Goal: Task Accomplishment & Management: Complete application form

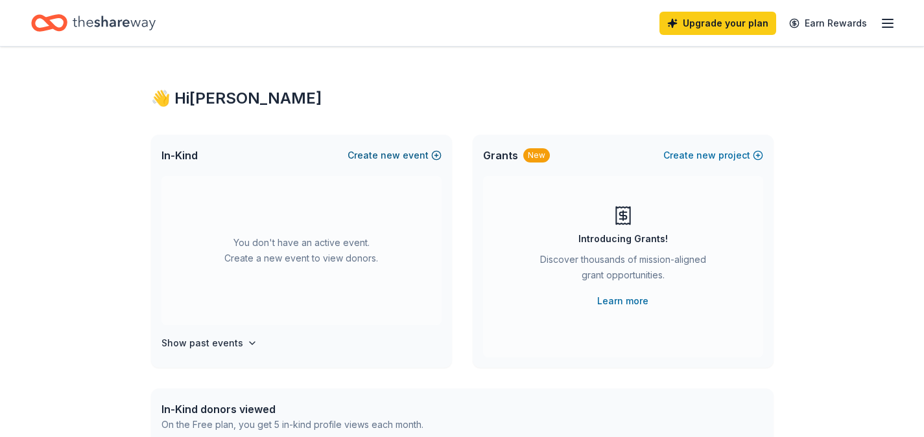
click at [388, 158] on span "new" at bounding box center [389, 156] width 19 height 16
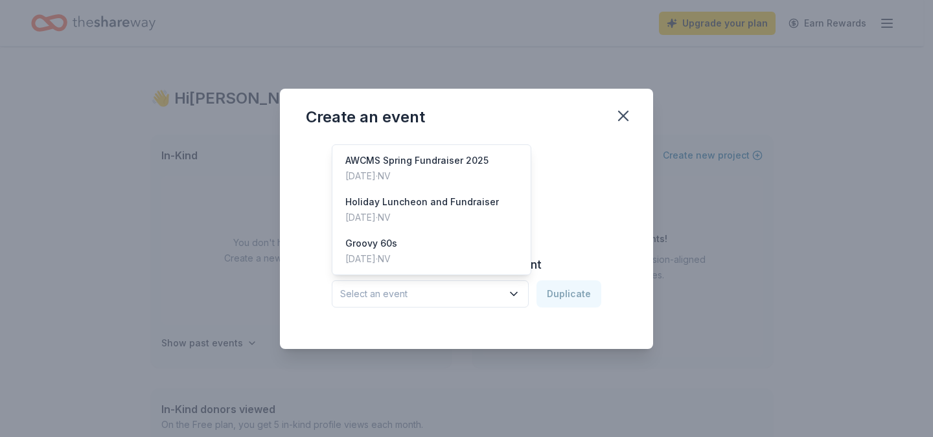
click at [517, 294] on icon "button" at bounding box center [513, 294] width 13 height 13
click at [441, 205] on div "Holiday Luncheon and Fundraiser" at bounding box center [422, 202] width 154 height 16
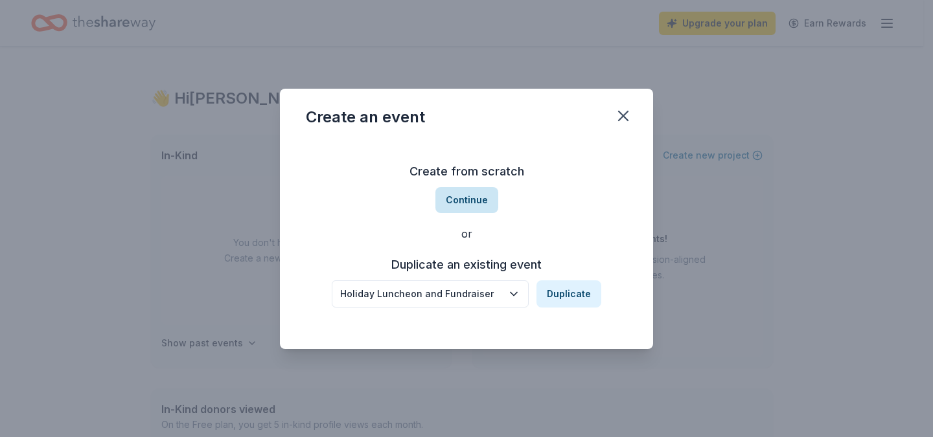
click at [471, 201] on button "Continue" at bounding box center [467, 200] width 63 height 26
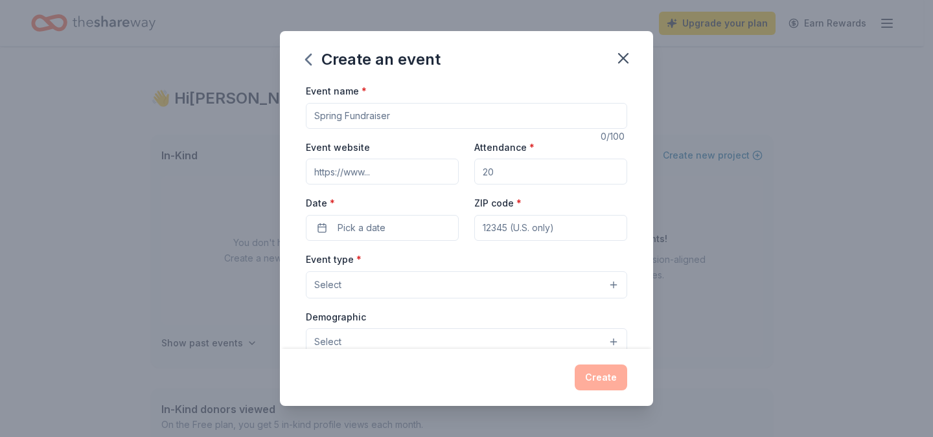
drag, startPoint x: 395, startPoint y: 115, endPoint x: 270, endPoint y: 114, distance: 125.7
click at [270, 114] on div "Create an event Event name * 0 /100 Event website Attendance * Date * Pick a da…" at bounding box center [466, 218] width 933 height 437
type input "A"
click at [317, 119] on input "WMA Holiday Luncheon" at bounding box center [466, 116] width 321 height 26
type input "AWCMS/WMA Holiday Luncheon"
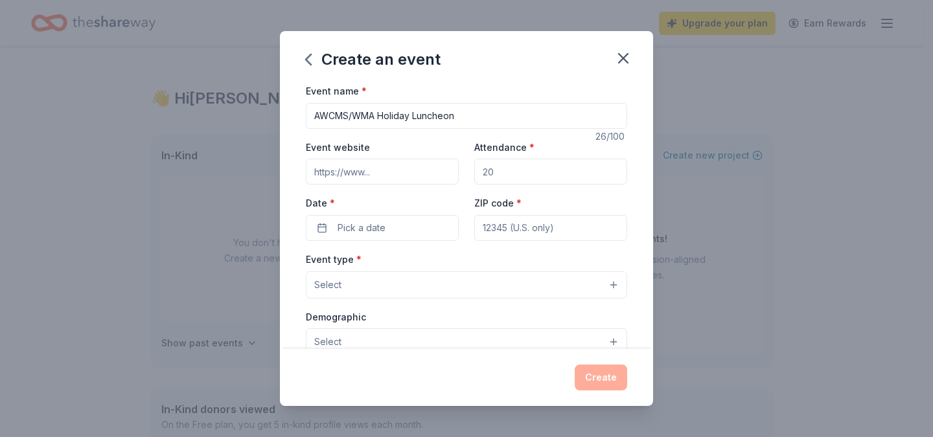
drag, startPoint x: 505, startPoint y: 173, endPoint x: 469, endPoint y: 172, distance: 36.3
click at [469, 172] on div "Event website Attendance * Date * Pick a date ZIP code *" at bounding box center [466, 190] width 321 height 102
type input "300"
click at [419, 233] on button "Pick a date" at bounding box center [382, 228] width 153 height 26
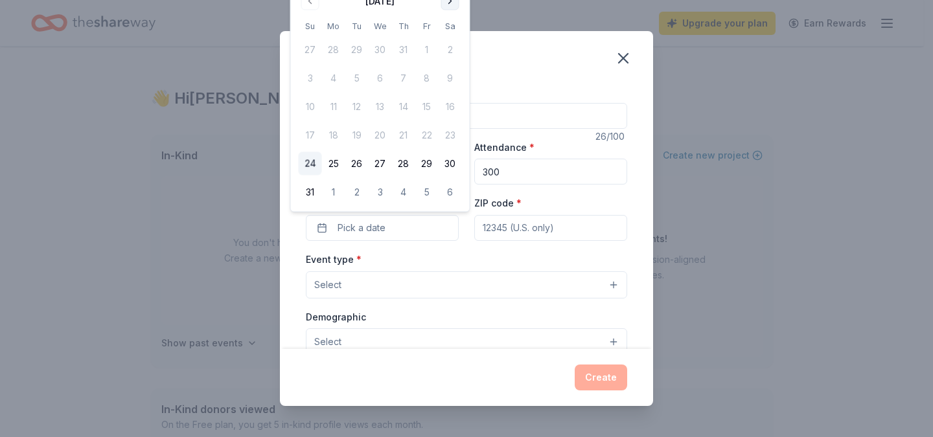
click at [452, 3] on button "Go to next month" at bounding box center [450, 1] width 18 height 18
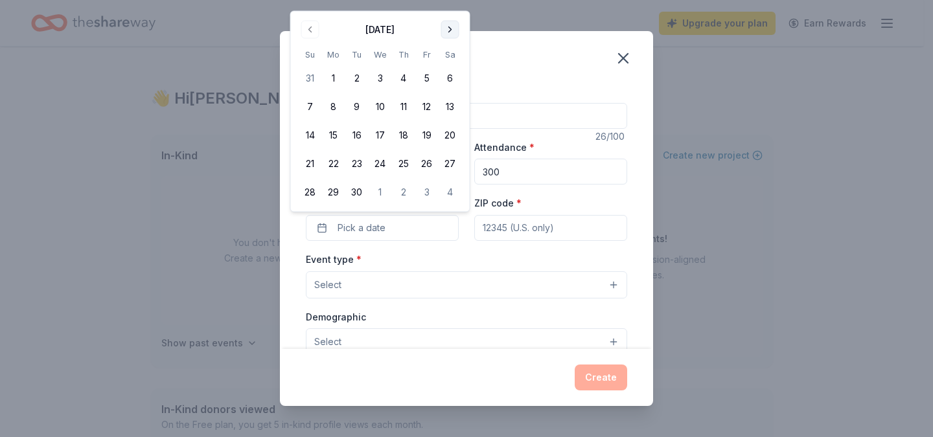
click at [449, 31] on button "Go to next month" at bounding box center [450, 30] width 18 height 18
click at [449, 31] on th "Sa" at bounding box center [450, 26] width 23 height 14
click at [452, 1] on button "Go to next month" at bounding box center [450, 1] width 18 height 18
click at [356, 102] on button "9" at bounding box center [356, 106] width 23 height 23
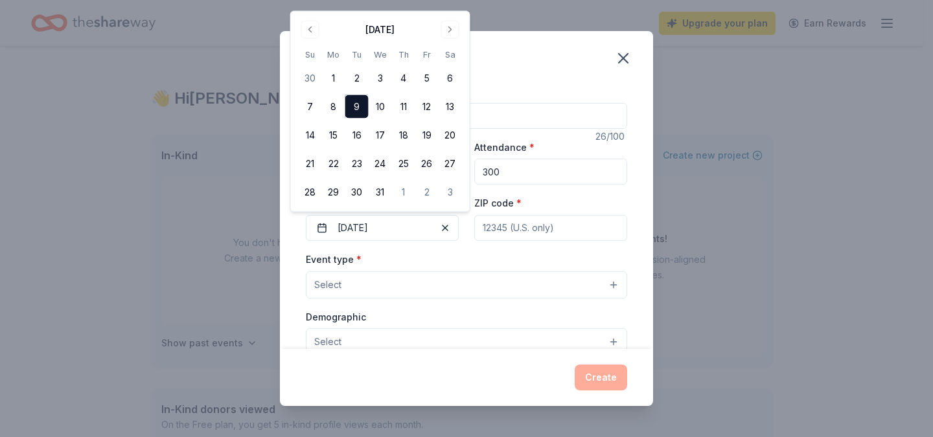
click at [540, 232] on input "ZIP code *" at bounding box center [550, 228] width 153 height 26
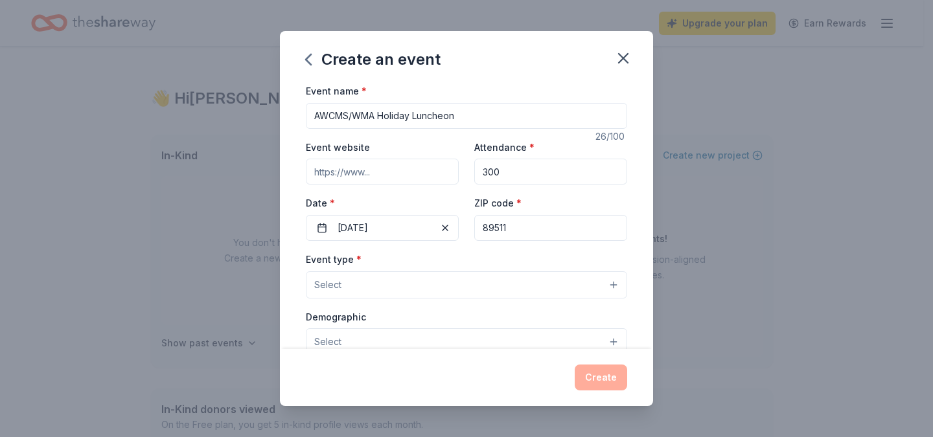
type input "89511"
click at [423, 290] on button "Select" at bounding box center [466, 285] width 321 height 27
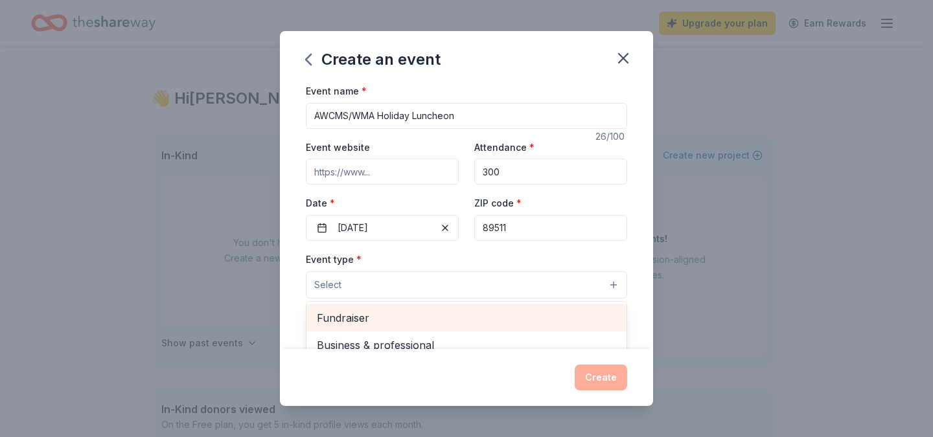
click at [391, 323] on span "Fundraiser" at bounding box center [466, 318] width 299 height 17
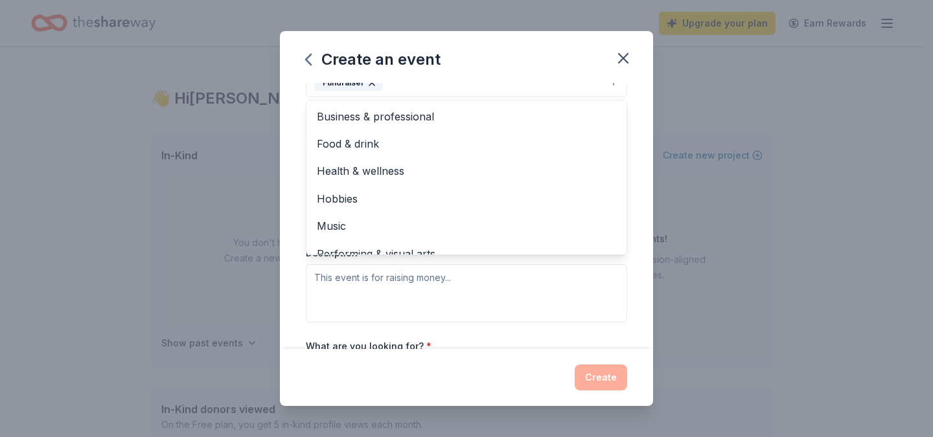
scroll to position [205, 0]
click at [531, 294] on div "Event type * Fundraiser Business & professional Food & drink Health & wellness …" at bounding box center [466, 184] width 321 height 274
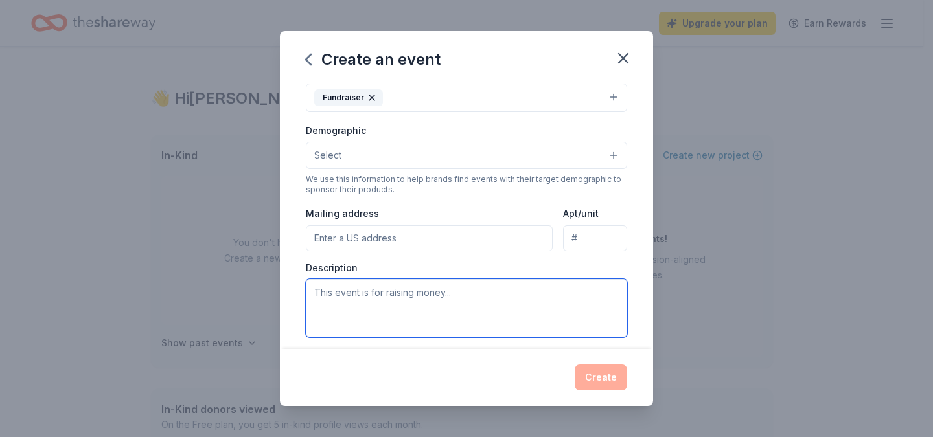
click at [437, 303] on textarea at bounding box center [466, 308] width 321 height 58
type textarea "Camp Care"
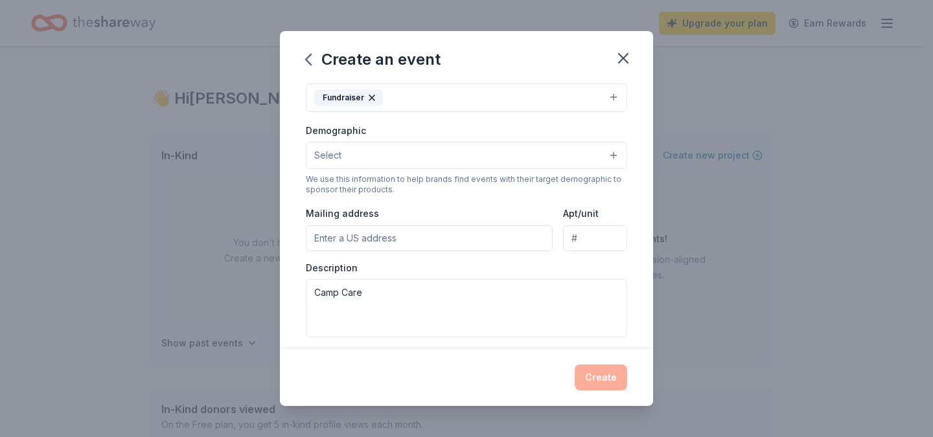
click at [601, 383] on div "Create" at bounding box center [466, 378] width 321 height 26
click at [413, 241] on input "Mailing address" at bounding box center [429, 239] width 247 height 26
click at [593, 377] on div "Create" at bounding box center [466, 378] width 321 height 26
click at [426, 231] on input "354 wolf run court" at bounding box center [429, 239] width 247 height 26
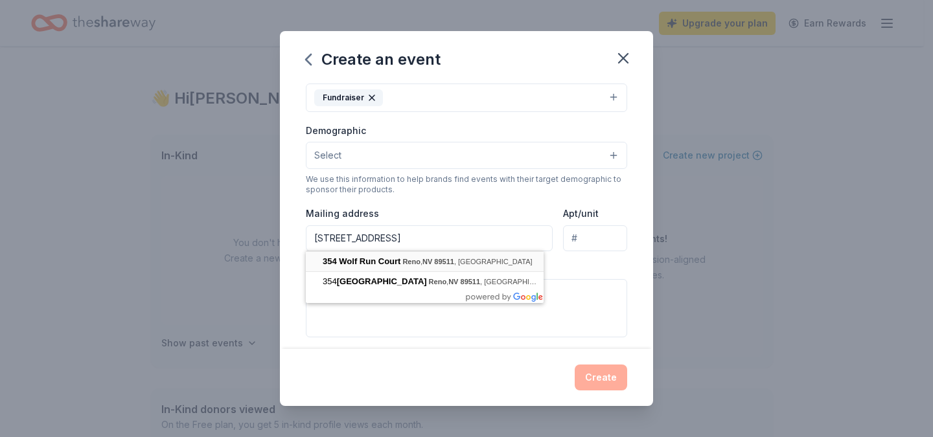
type input "354 Wolf Run Court, Reno, NV, 89511"
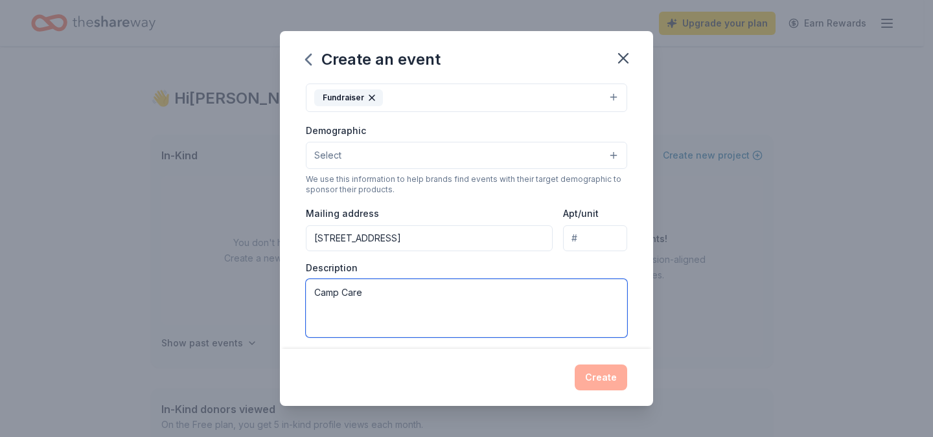
click at [424, 323] on textarea "Camp Care" at bounding box center [466, 308] width 321 height 58
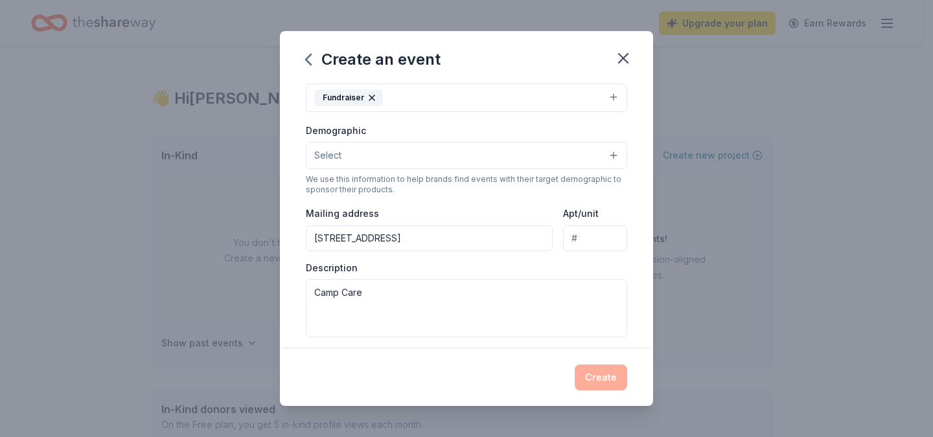
click at [590, 383] on div "Create" at bounding box center [466, 378] width 321 height 26
click at [603, 156] on button "Select" at bounding box center [466, 155] width 321 height 27
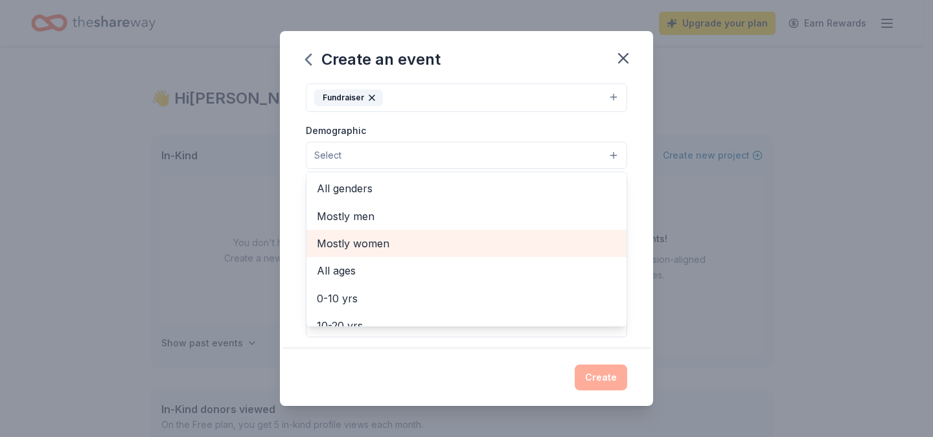
click at [364, 240] on span "Mostly women" at bounding box center [466, 243] width 299 height 17
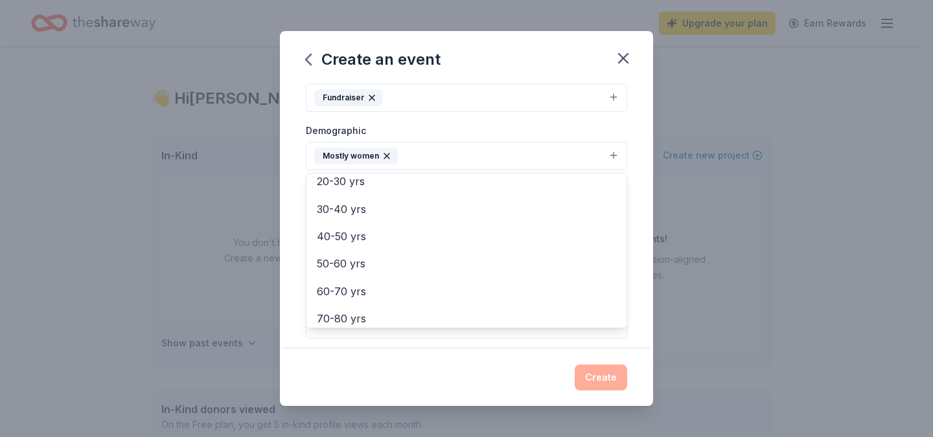
scroll to position [163, 0]
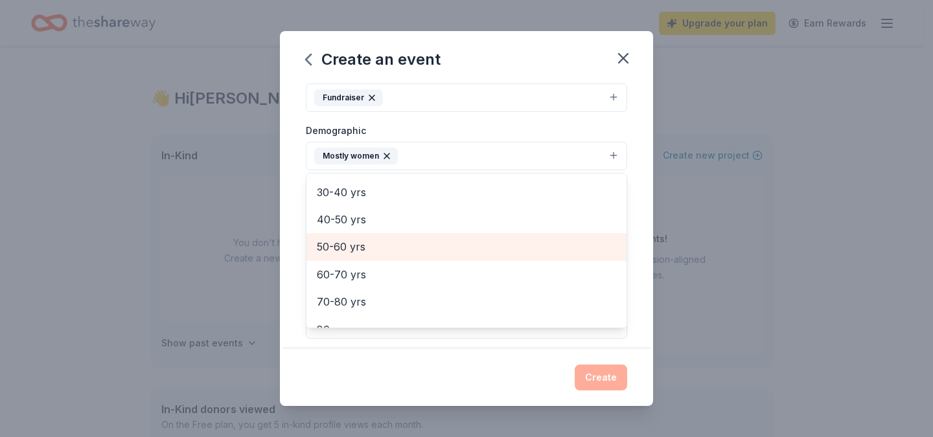
click at [347, 248] on span "50-60 yrs" at bounding box center [466, 246] width 299 height 17
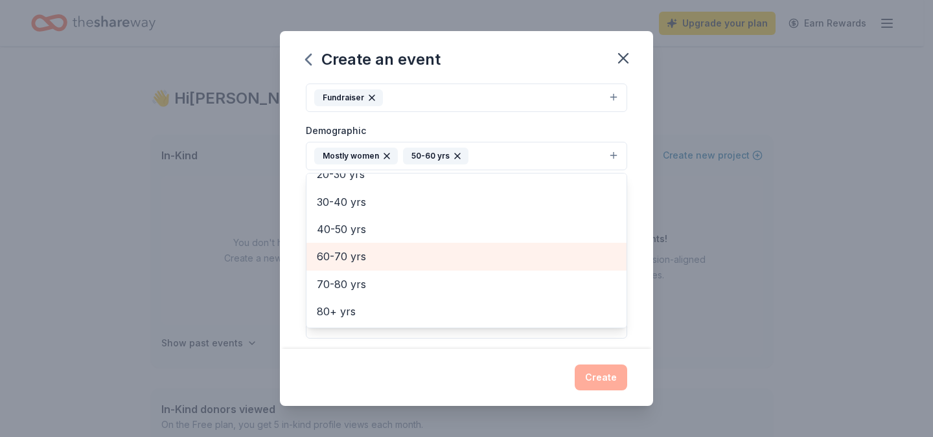
scroll to position [153, 0]
click at [344, 261] on span "60-70 yrs" at bounding box center [466, 256] width 299 height 17
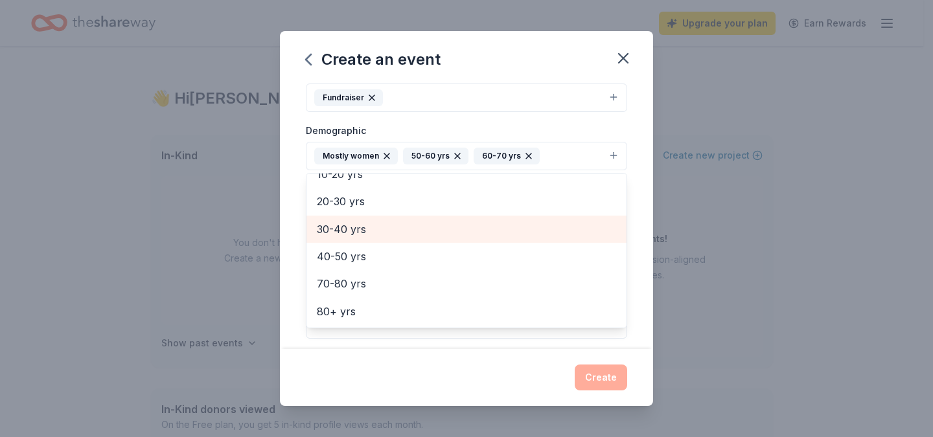
click at [335, 226] on span "30-40 yrs" at bounding box center [466, 229] width 299 height 17
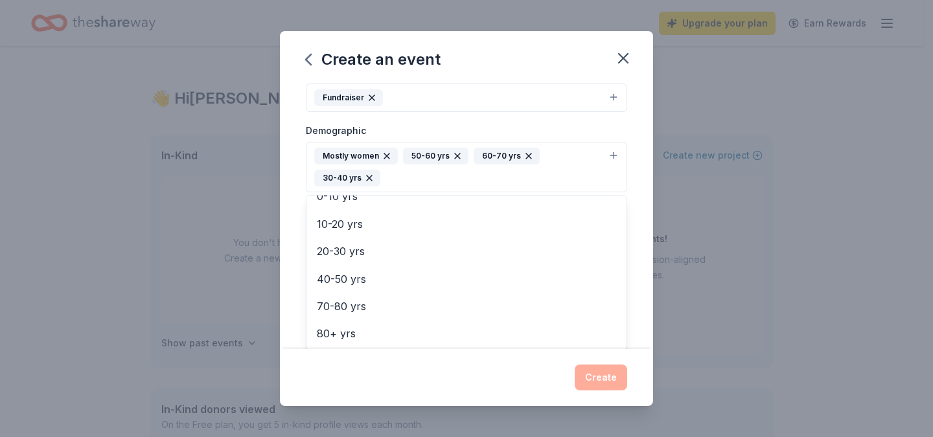
click at [602, 381] on div "Create an event Event name * AWCMS/WMA Holiday Luncheon 26 /100 Event website A…" at bounding box center [466, 218] width 373 height 375
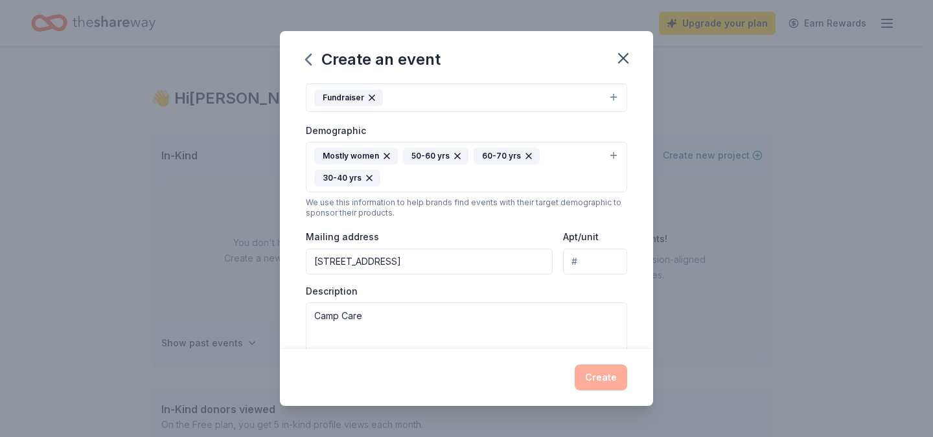
click at [594, 377] on div "Create" at bounding box center [466, 378] width 321 height 26
click at [653, 188] on div "Create an event Event name * AWCMS/WMA Holiday Luncheon 26 /100 Event website A…" at bounding box center [466, 218] width 933 height 437
click at [638, 199] on div "Event name * AWCMS/WMA Holiday Luncheon 26 /100 Event website Attendance * 300 …" at bounding box center [466, 216] width 373 height 266
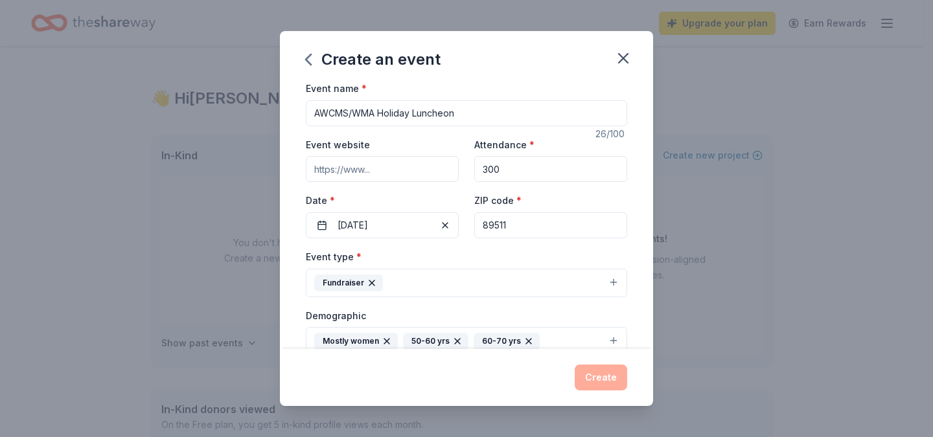
scroll to position [4, 0]
click at [375, 161] on input "Event website" at bounding box center [382, 168] width 153 height 26
type input "awcms.org"
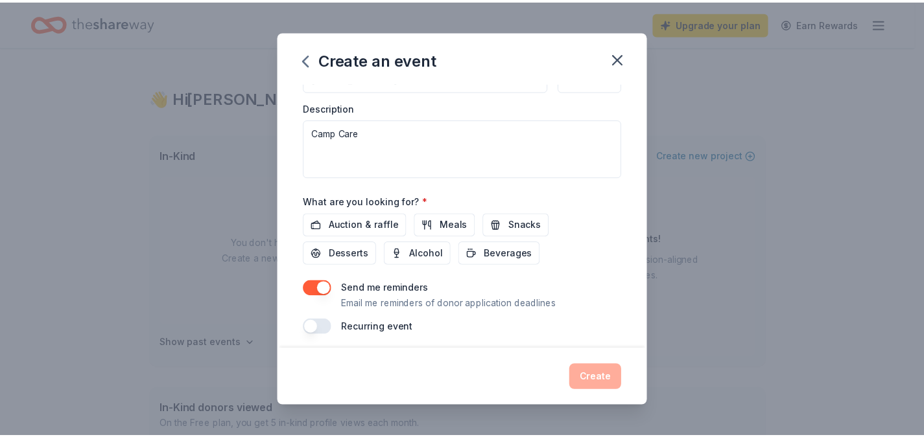
scroll to position [378, 0]
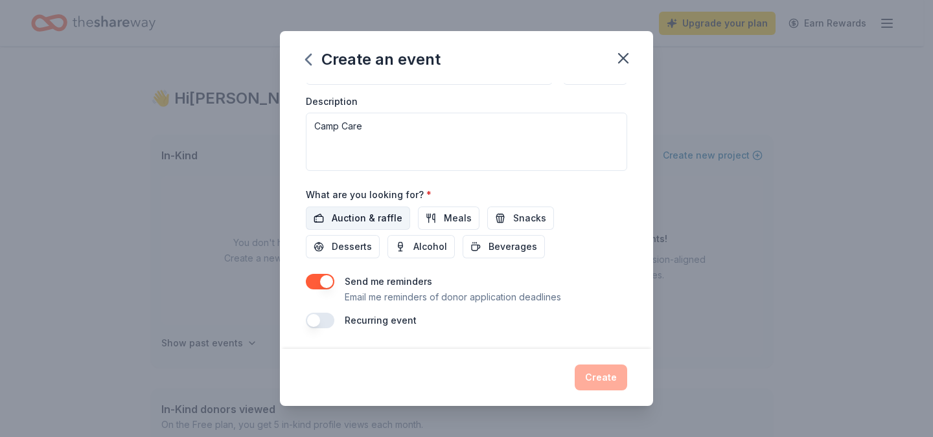
click at [388, 219] on span "Auction & raffle" at bounding box center [367, 219] width 71 height 16
click at [437, 213] on button "Meals" at bounding box center [449, 218] width 62 height 23
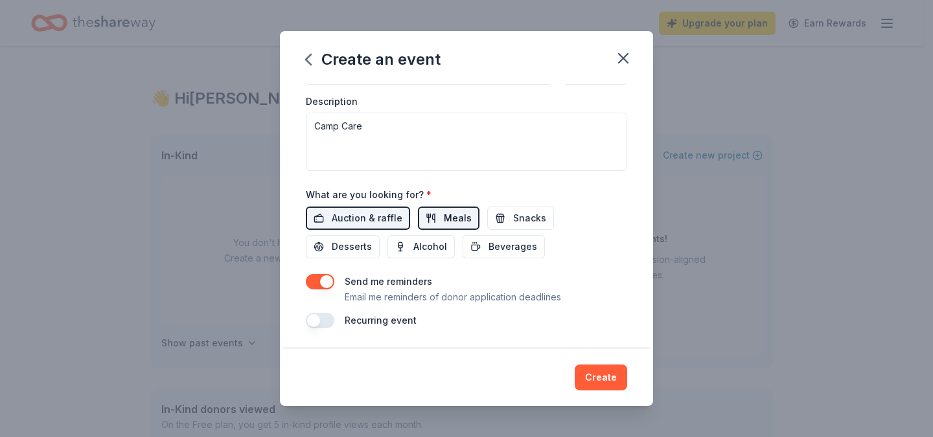
click at [437, 216] on button "Meals" at bounding box center [449, 218] width 62 height 23
click at [600, 380] on button "Create" at bounding box center [601, 378] width 52 height 26
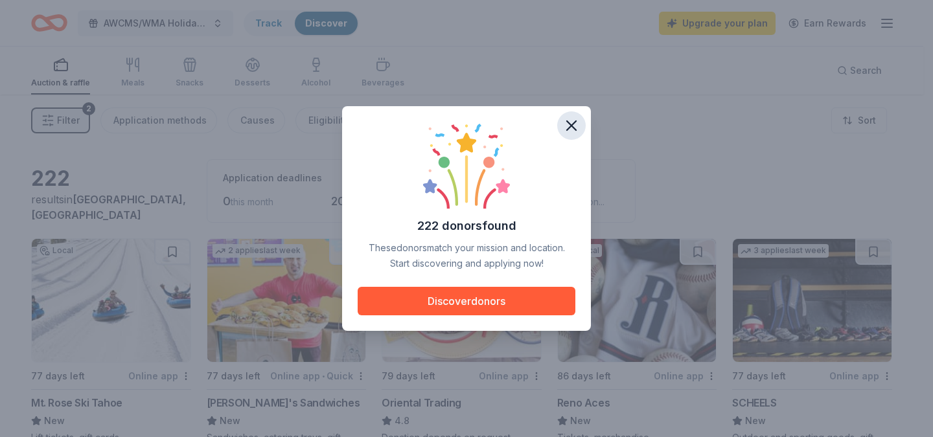
click at [570, 121] on icon "button" at bounding box center [572, 126] width 18 height 18
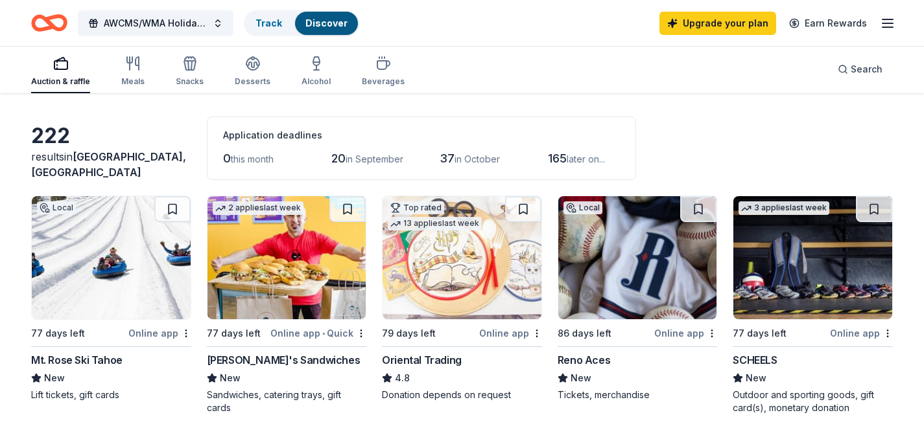
scroll to position [36, 0]
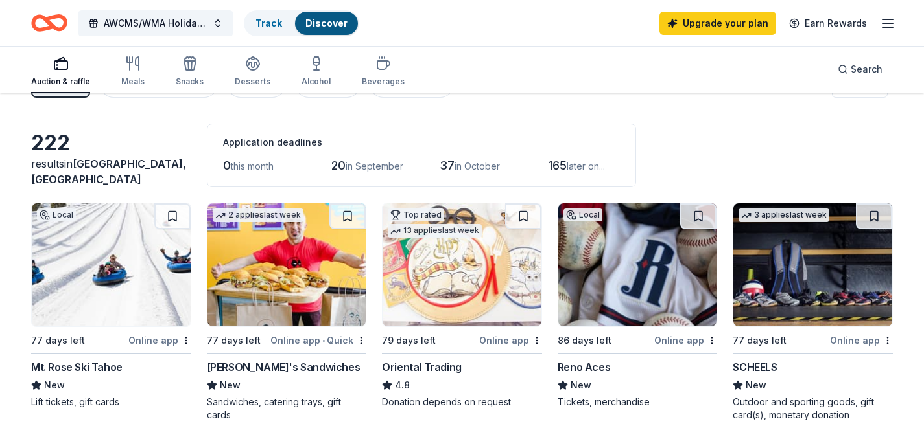
click at [139, 284] on img at bounding box center [111, 264] width 159 height 123
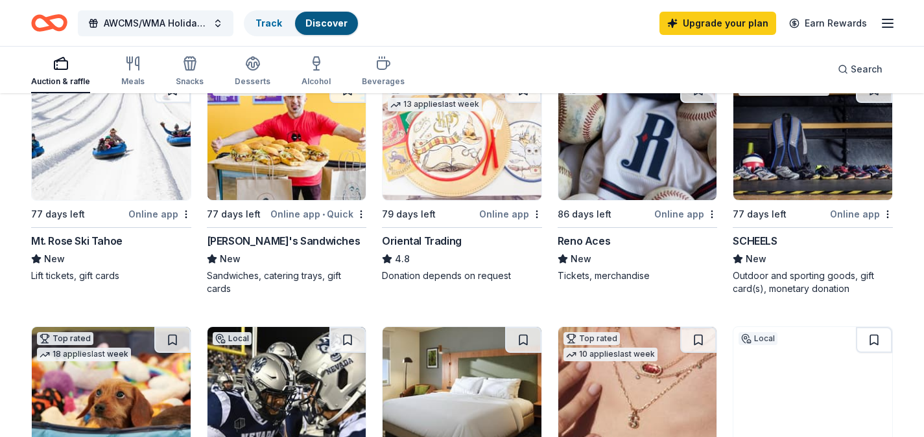
scroll to position [165, 0]
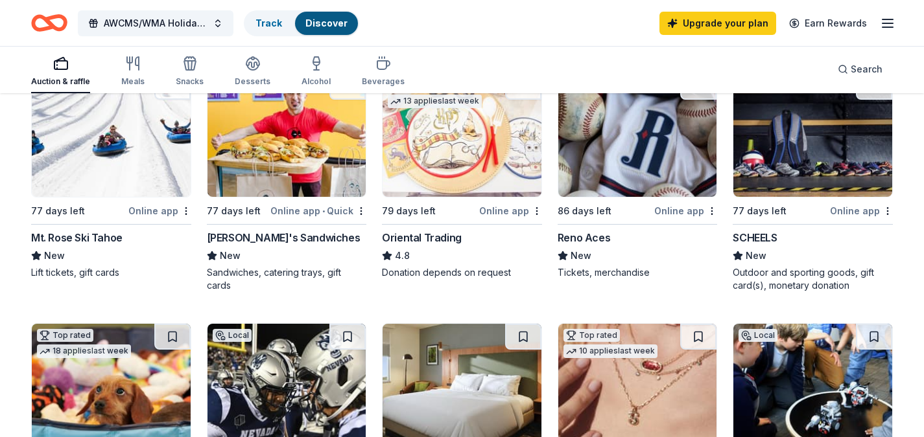
click at [651, 150] on img at bounding box center [637, 135] width 159 height 123
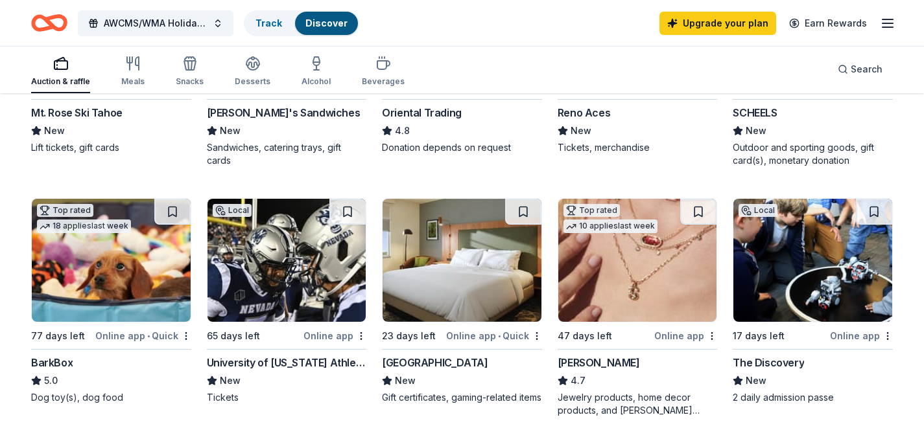
scroll to position [299, 0]
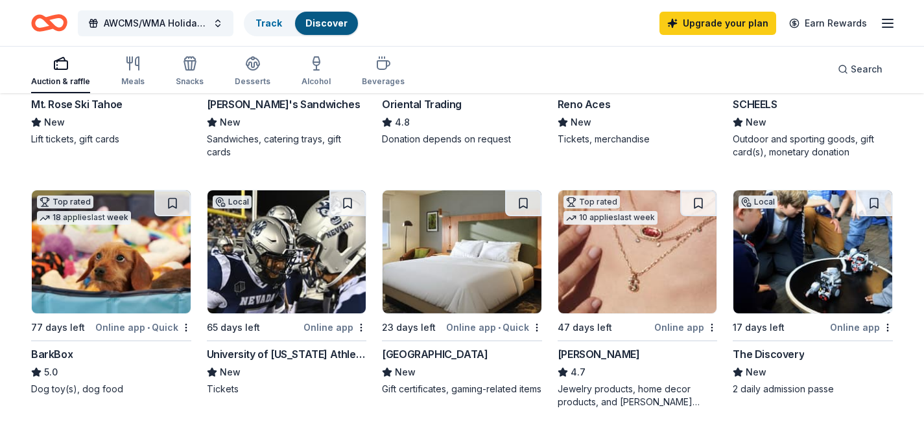
click at [799, 279] on img at bounding box center [812, 252] width 159 height 123
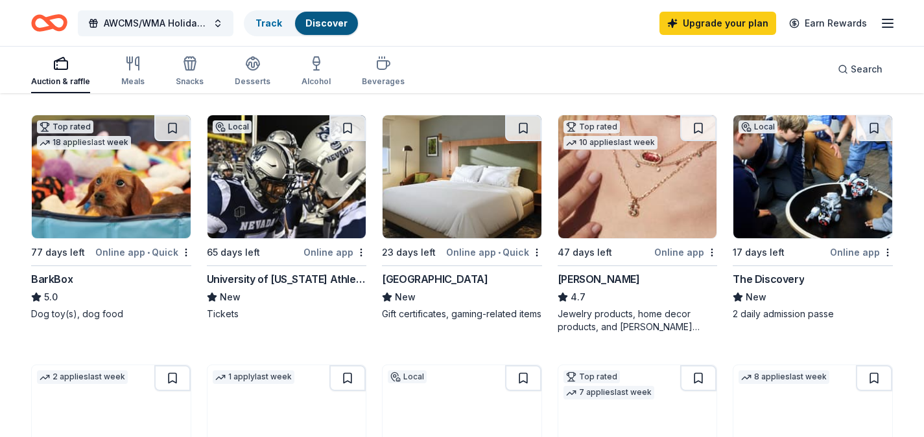
scroll to position [377, 0]
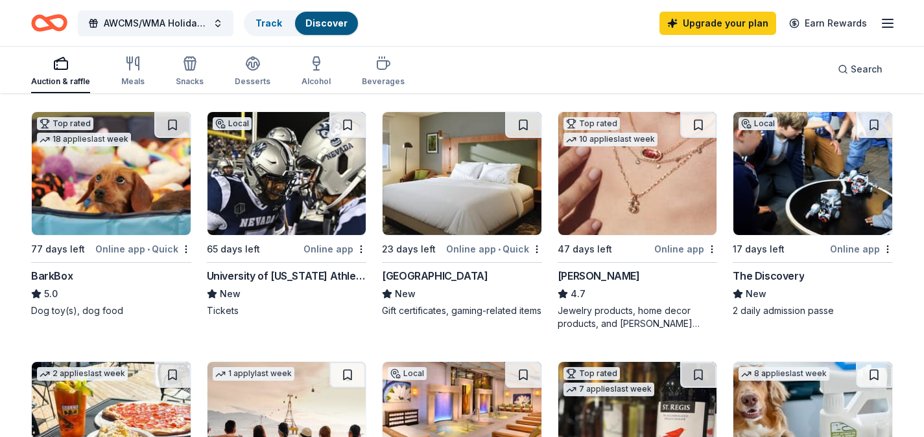
click at [287, 200] on img at bounding box center [286, 173] width 159 height 123
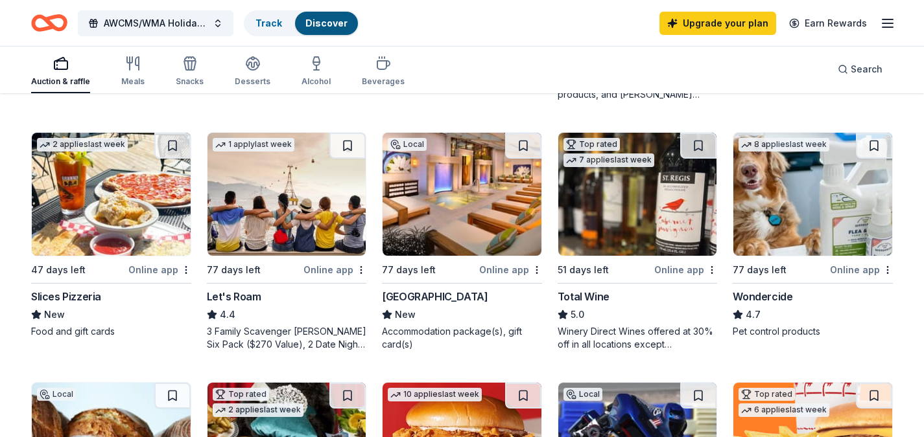
scroll to position [620, 0]
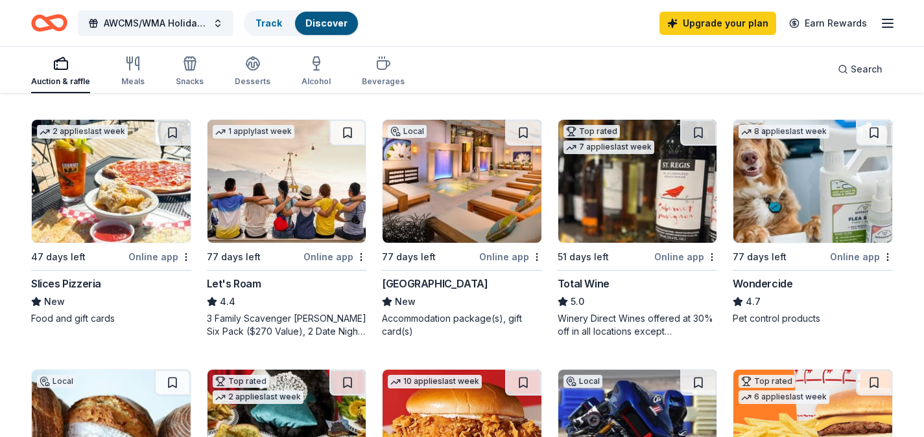
click at [467, 202] on img at bounding box center [461, 181] width 159 height 123
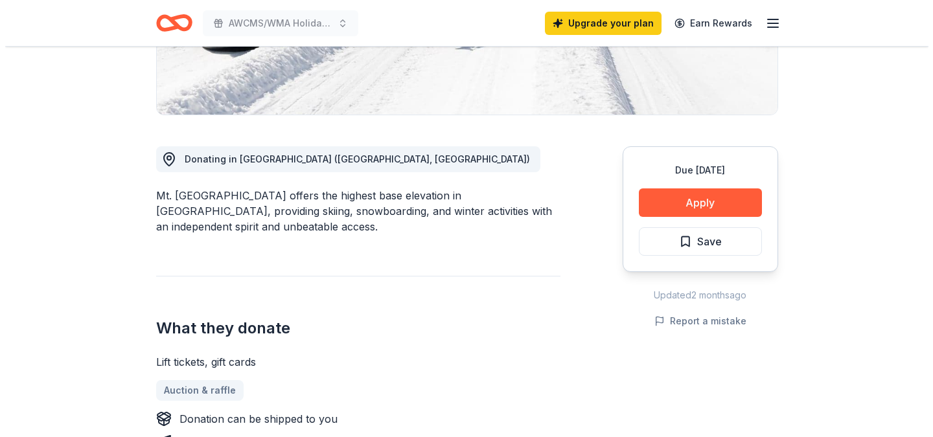
scroll to position [284, 0]
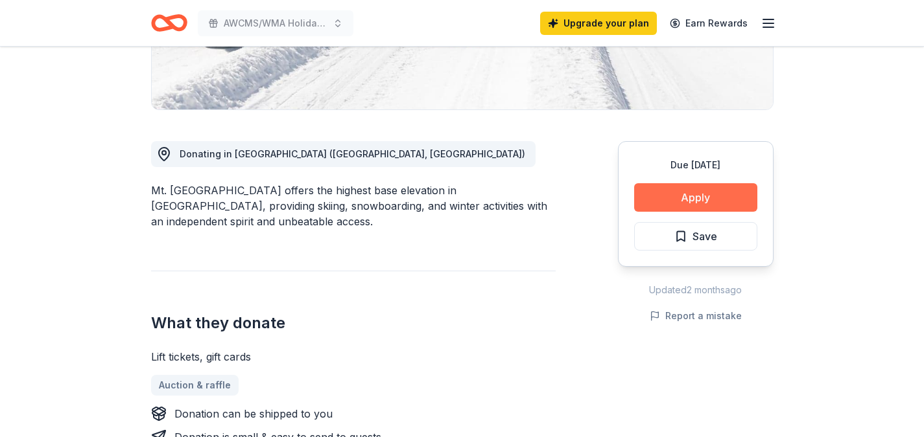
click at [725, 191] on button "Apply" at bounding box center [695, 197] width 123 height 29
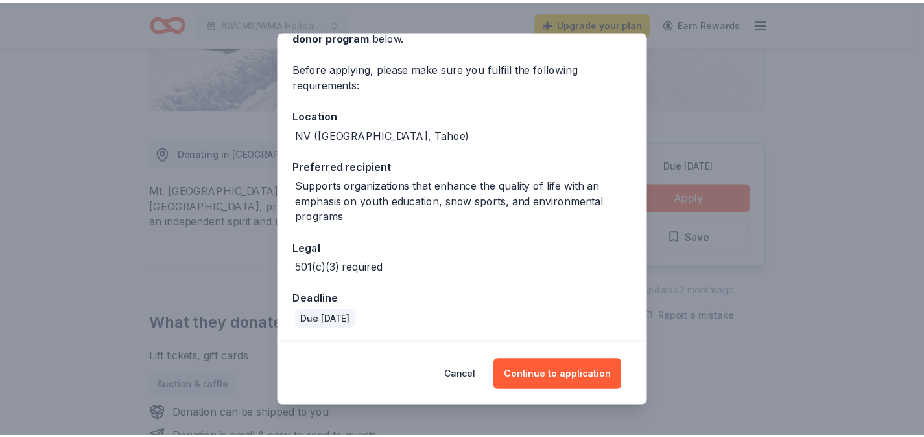
scroll to position [0, 0]
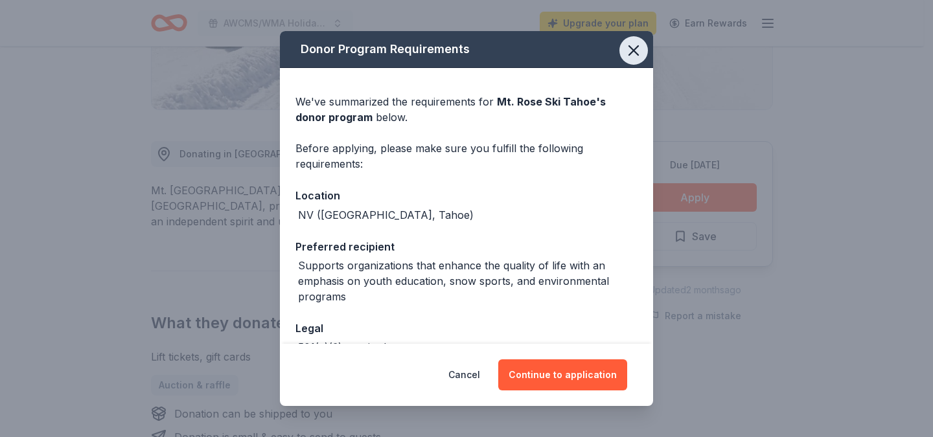
click at [628, 52] on icon "button" at bounding box center [634, 50] width 18 height 18
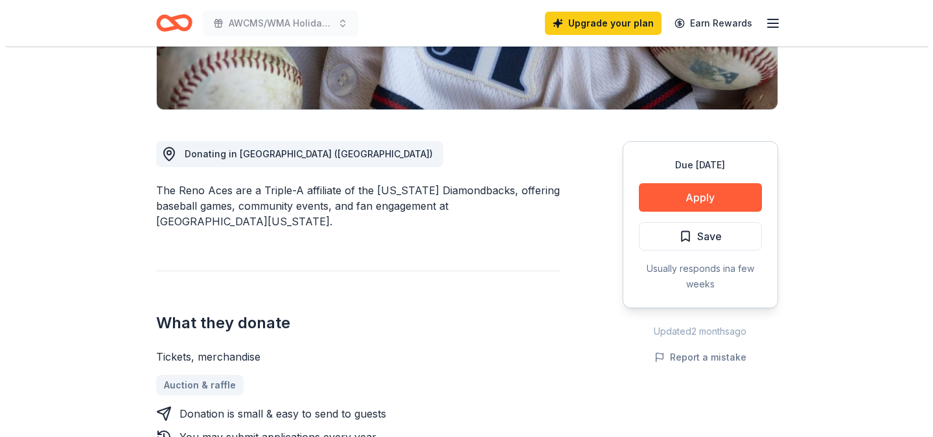
scroll to position [298, 0]
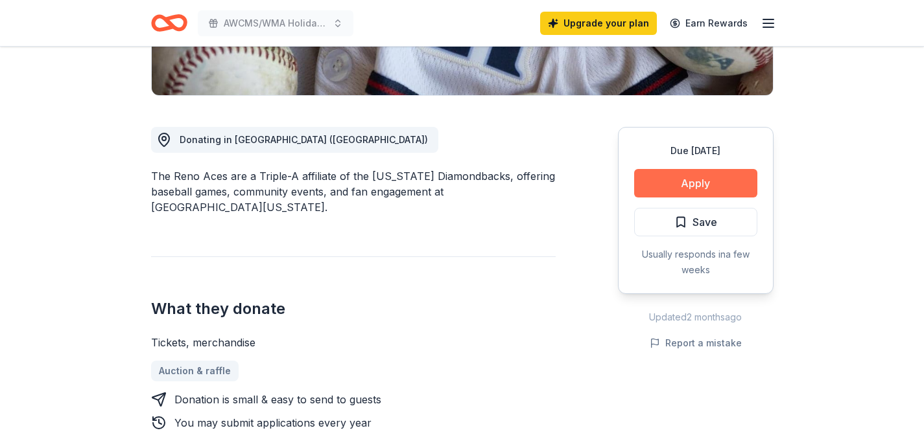
click at [692, 184] on button "Apply" at bounding box center [695, 183] width 123 height 29
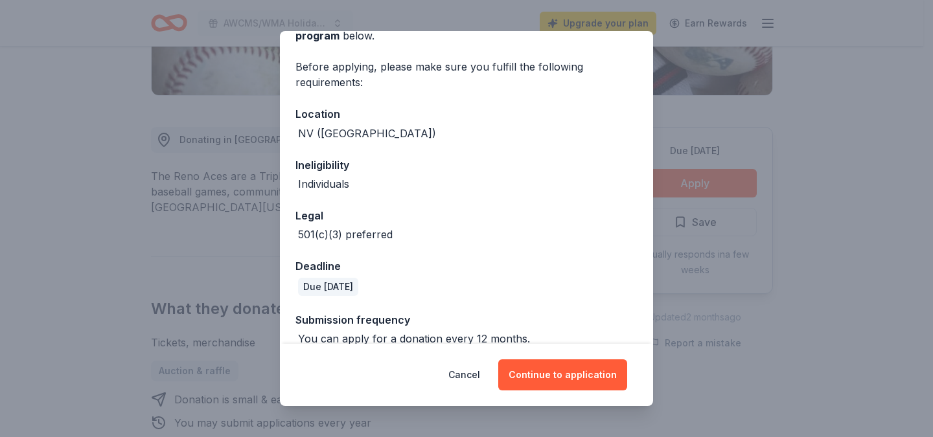
scroll to position [100, 0]
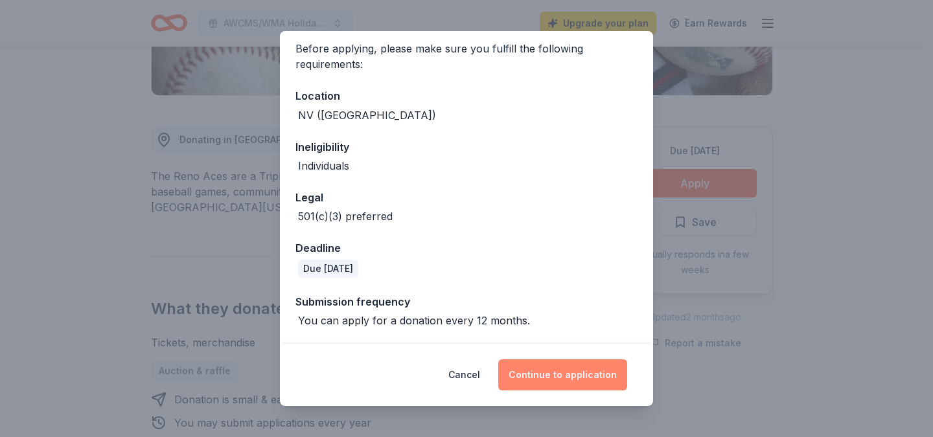
click at [557, 377] on button "Continue to application" at bounding box center [562, 375] width 129 height 31
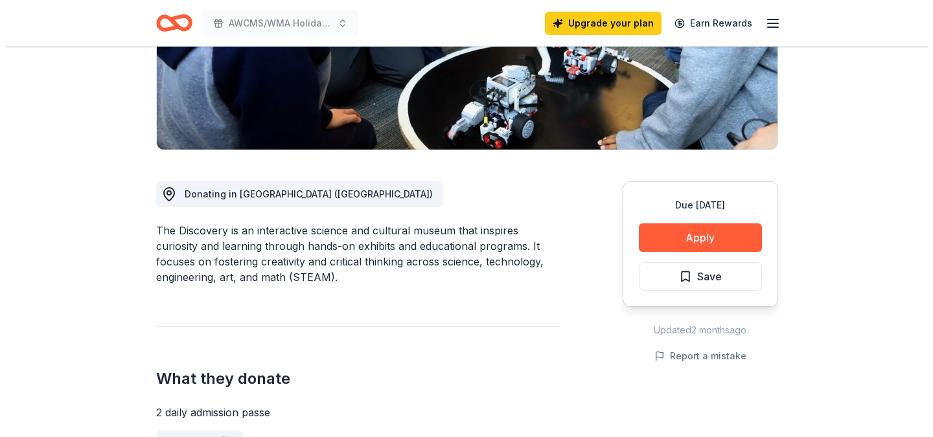
scroll to position [247, 0]
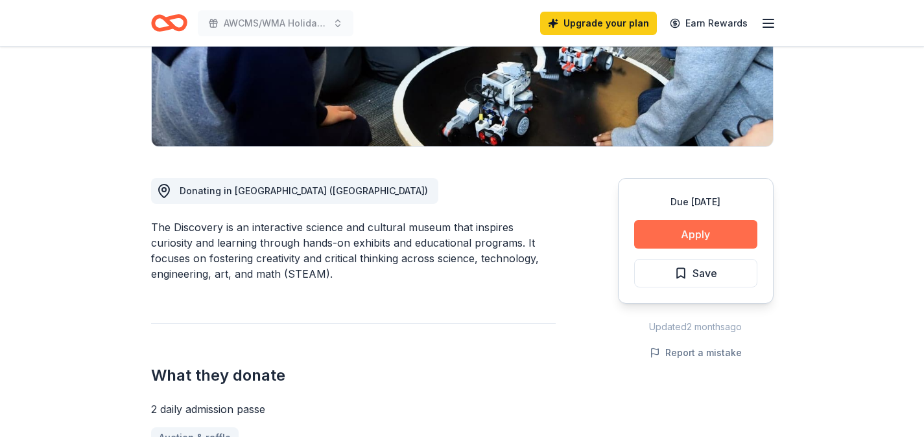
click at [674, 242] on button "Apply" at bounding box center [695, 234] width 123 height 29
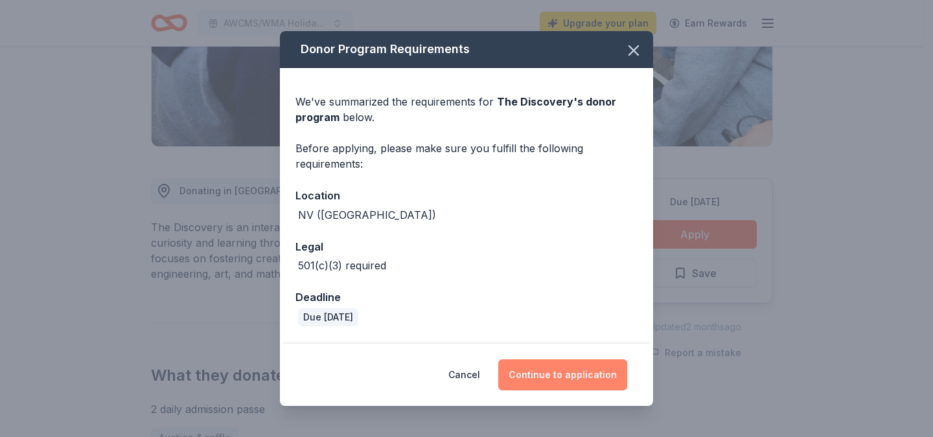
click at [568, 375] on button "Continue to application" at bounding box center [562, 375] width 129 height 31
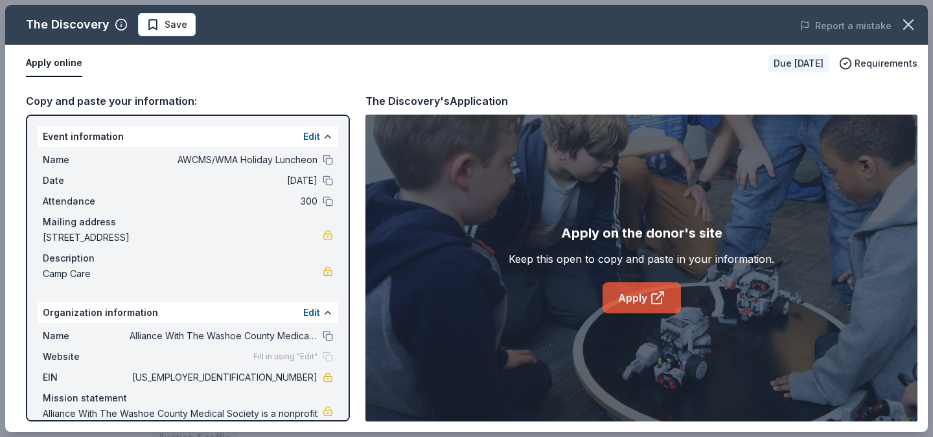
click at [641, 295] on link "Apply" at bounding box center [642, 298] width 78 height 31
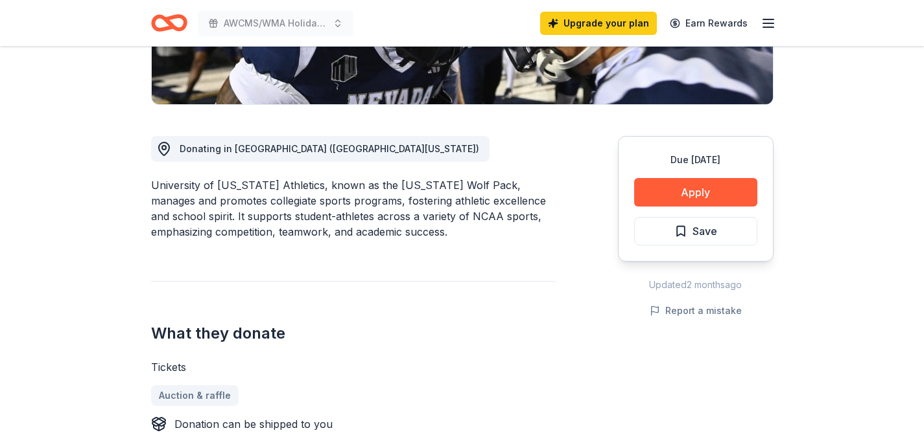
scroll to position [292, 0]
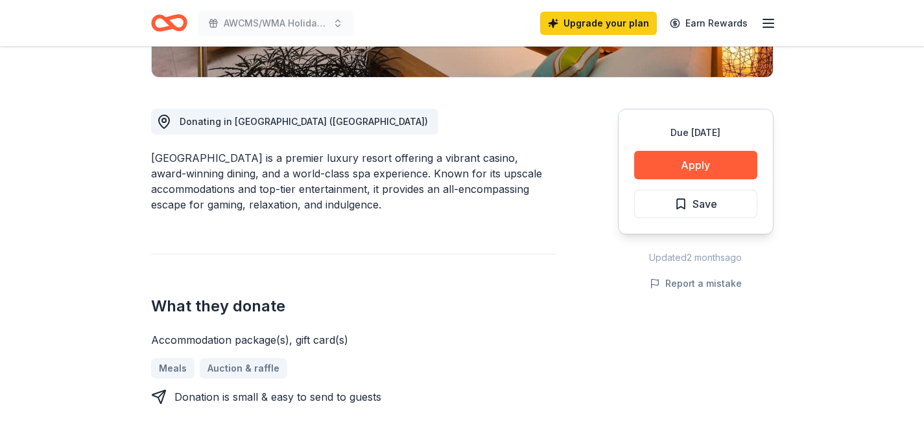
scroll to position [329, 0]
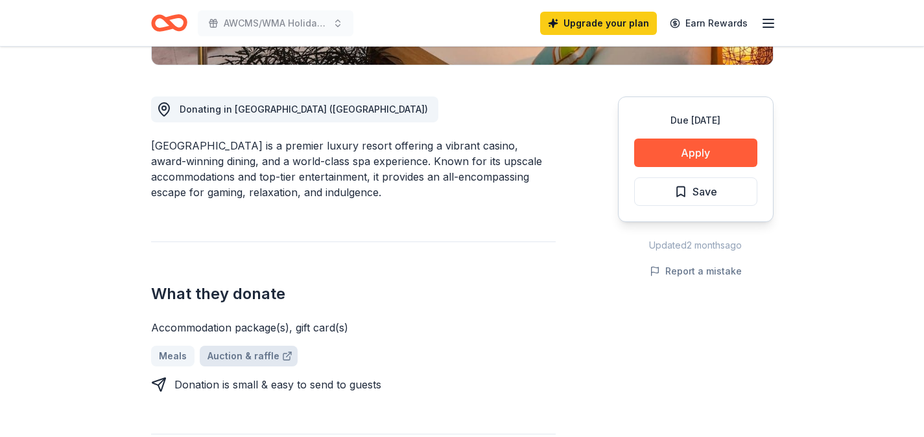
click at [250, 351] on link "Auction & raffle" at bounding box center [249, 356] width 98 height 21
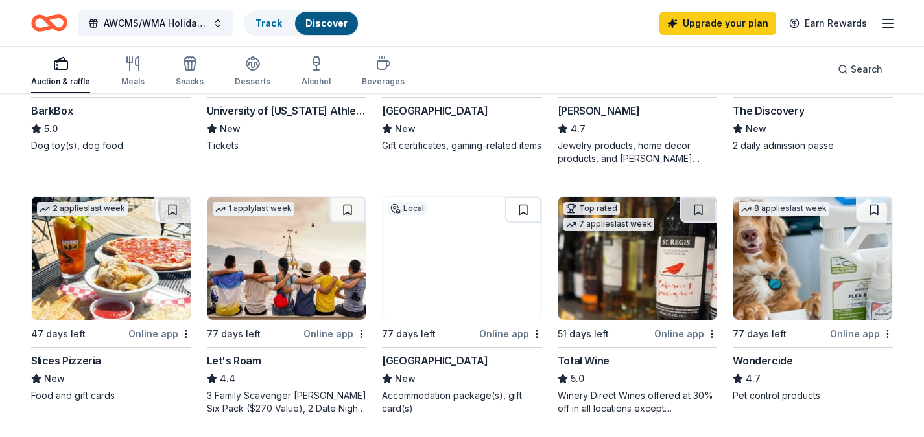
scroll to position [546, 0]
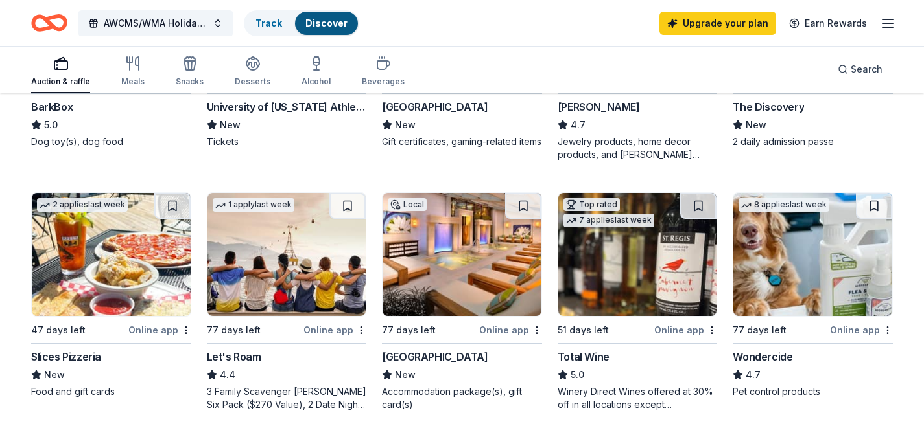
click at [449, 280] on img at bounding box center [461, 254] width 159 height 123
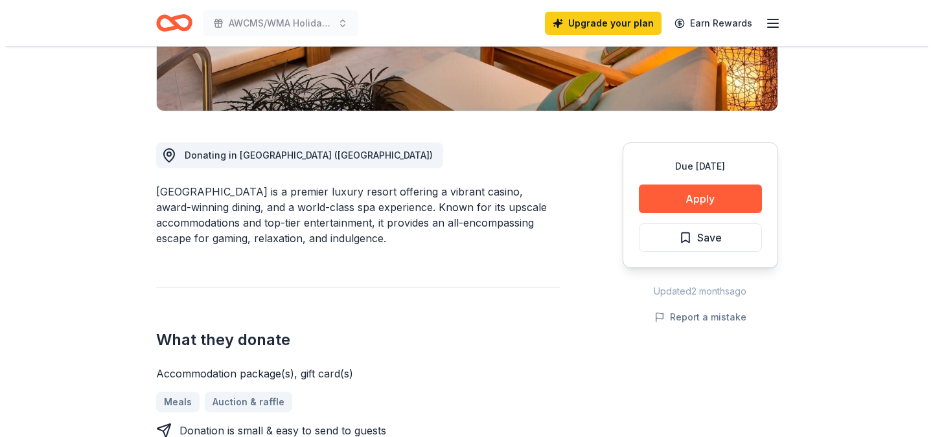
scroll to position [281, 0]
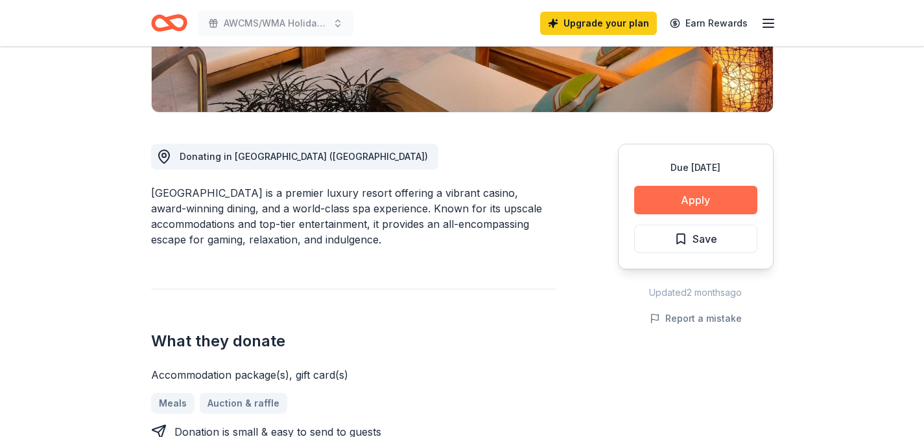
click at [702, 198] on button "Apply" at bounding box center [695, 200] width 123 height 29
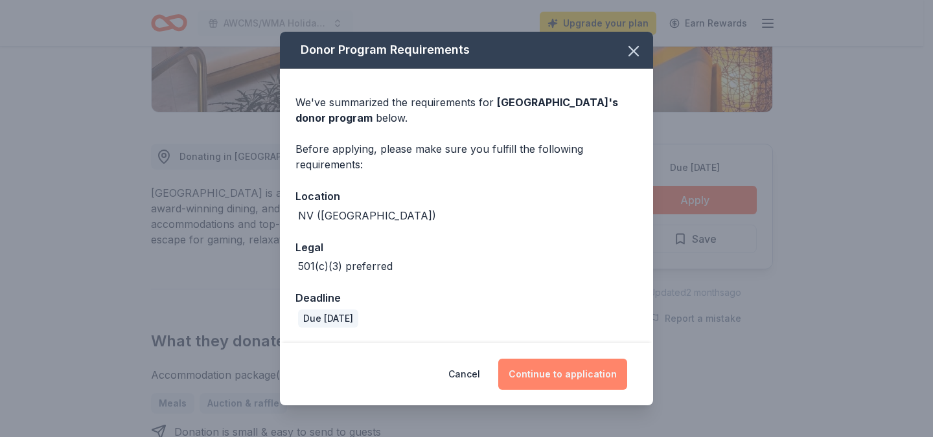
click at [555, 378] on button "Continue to application" at bounding box center [562, 374] width 129 height 31
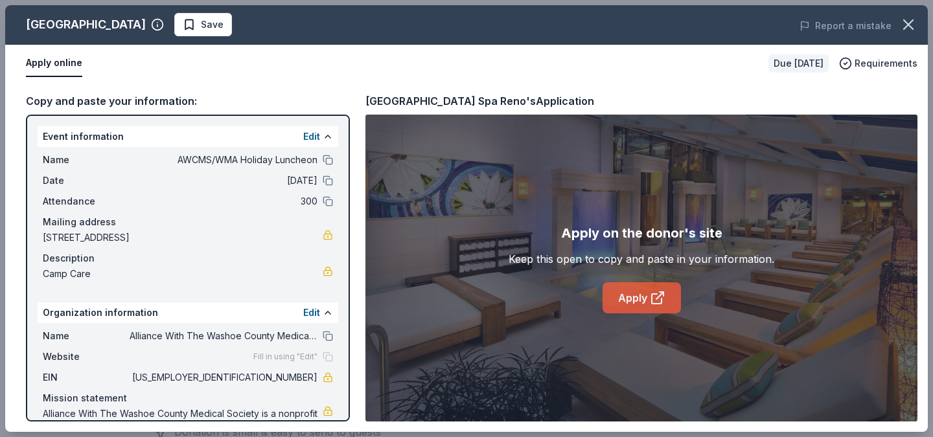
click at [638, 297] on link "Apply" at bounding box center [642, 298] width 78 height 31
